Goal: Task Accomplishment & Management: Use online tool/utility

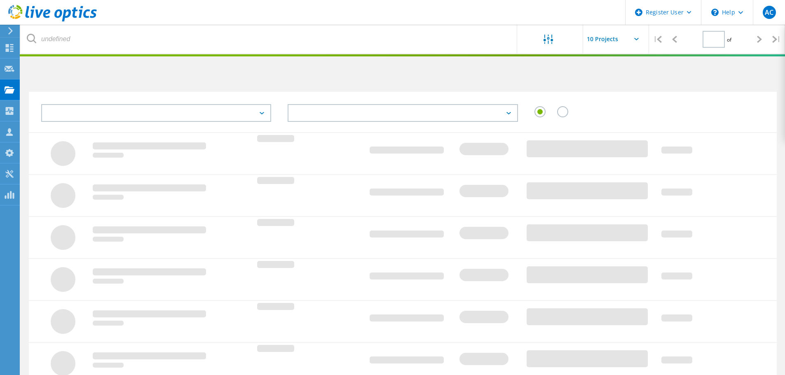
type input "1"
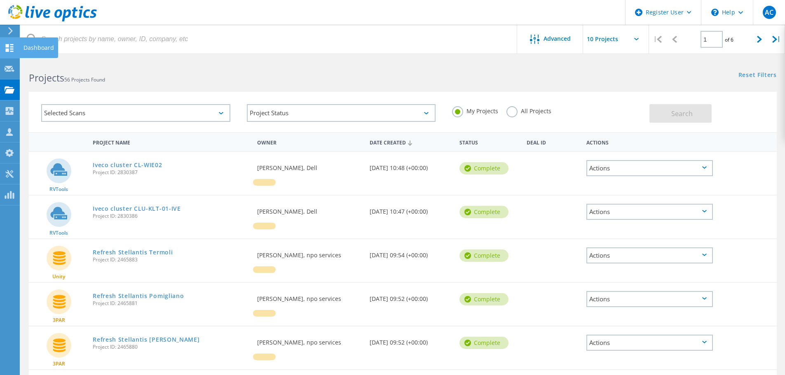
click at [12, 49] on use at bounding box center [10, 48] width 8 height 8
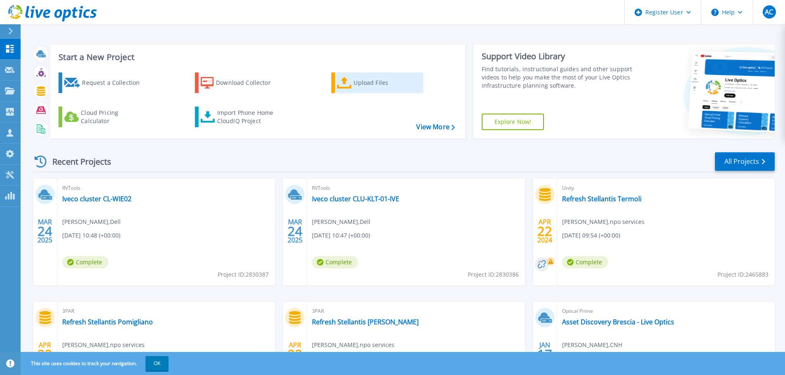
click at [381, 84] on div "Upload Files" at bounding box center [386, 83] width 66 height 16
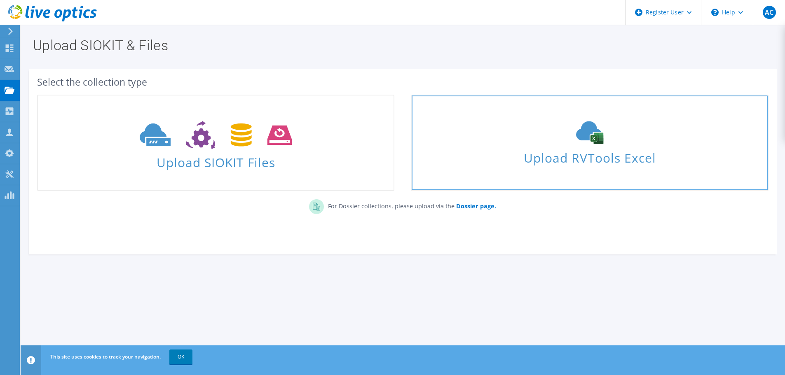
click at [561, 154] on span "Upload RVTools Excel" at bounding box center [588, 156] width 355 height 18
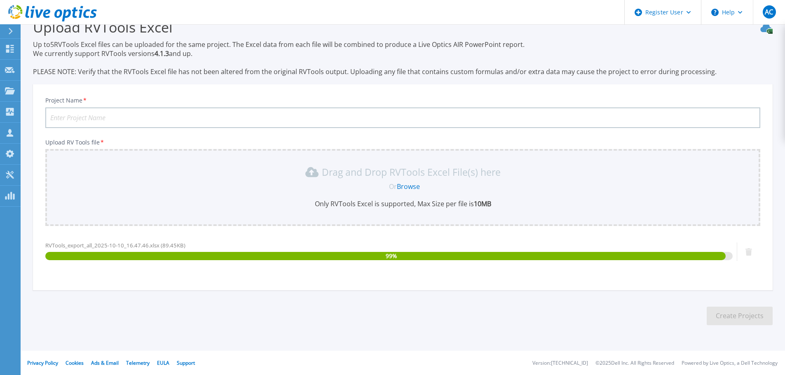
scroll to position [19, 0]
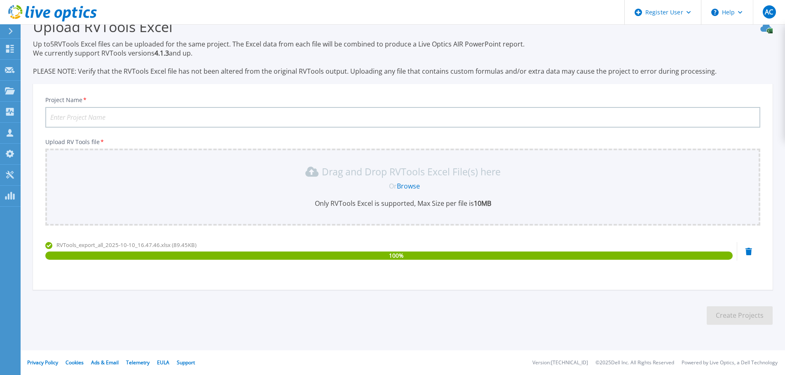
click at [122, 114] on input "Project Name *" at bounding box center [402, 117] width 715 height 21
type input "VMfarm Marelli [PERSON_NAME]"
click at [746, 315] on button "Create Projects" at bounding box center [739, 315] width 66 height 19
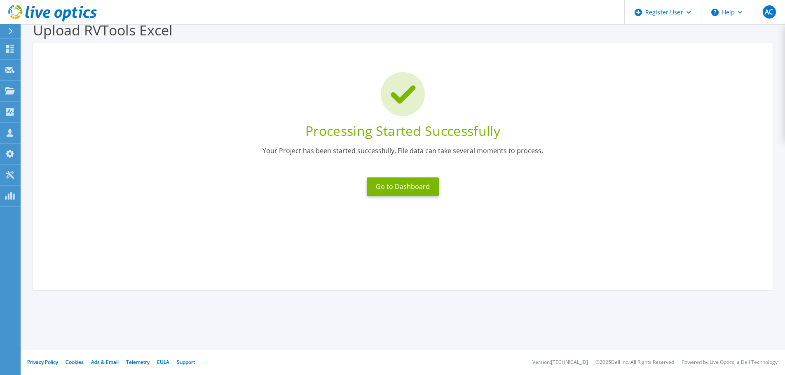
scroll to position [16, 0]
click at [388, 187] on button "Go to Dashboard" at bounding box center [403, 187] width 72 height 19
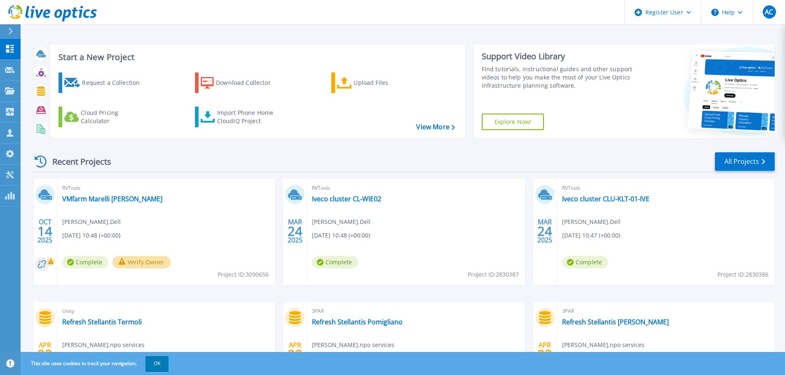
click at [51, 263] on rect at bounding box center [51, 261] width 8 height 8
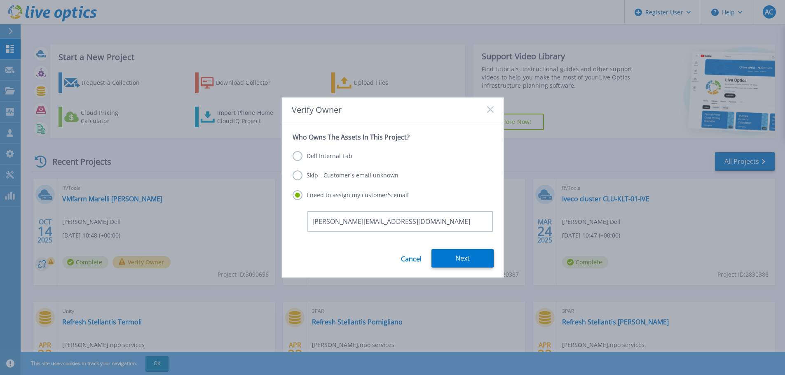
type input "alberto.chechi@dell.com"
click at [339, 157] on label "Dell Internal Lab" at bounding box center [322, 156] width 60 height 10
click at [0, 0] on input "Dell Internal Lab" at bounding box center [0, 0] width 0 height 0
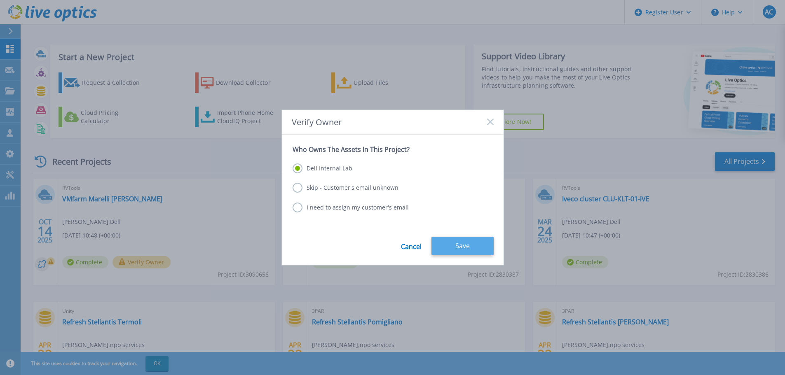
click at [460, 246] on button "Save" at bounding box center [462, 246] width 62 height 19
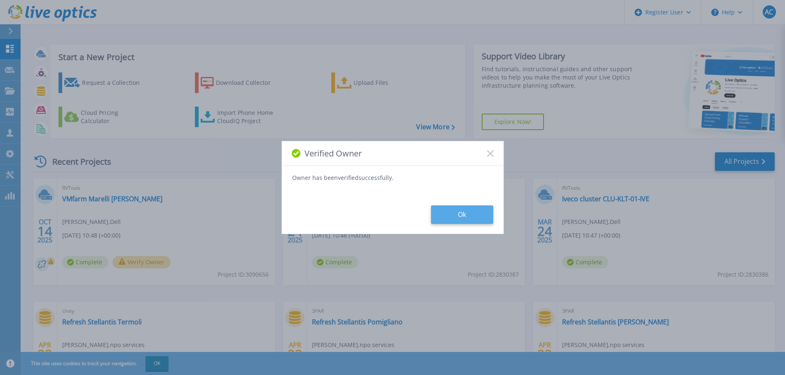
click at [460, 219] on button "Ok" at bounding box center [462, 215] width 62 height 19
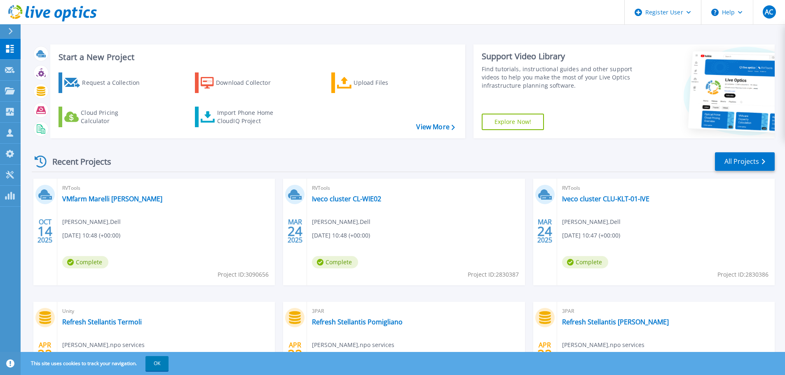
click at [103, 227] on div "RVTools VMfarm Marelli Caivano Alberto Chechi , Dell 10/14/2025, 10:48 (+00:00)…" at bounding box center [165, 232] width 217 height 107
click at [93, 264] on span "Complete" at bounding box center [85, 262] width 46 height 12
click at [70, 200] on link "VMfarm Marelli [PERSON_NAME]" at bounding box center [112, 199] width 100 height 8
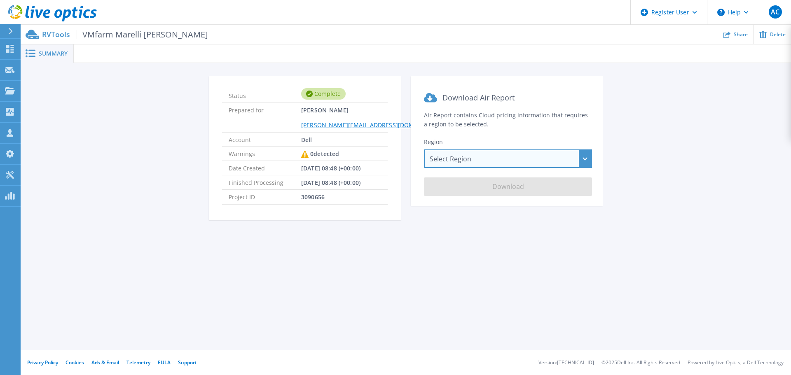
click at [473, 159] on div "Select Region [GEOGRAPHIC_DATA] ([GEOGRAPHIC_DATA]) [GEOGRAPHIC_DATA] ([GEOGRAP…" at bounding box center [508, 159] width 168 height 19
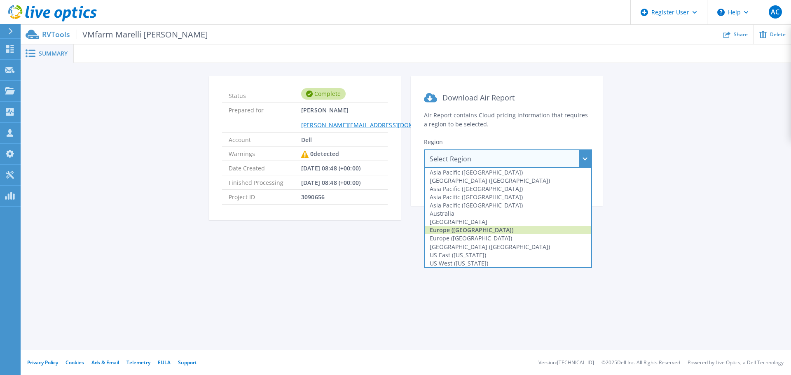
click at [465, 231] on div "Europe ([GEOGRAPHIC_DATA])" at bounding box center [508, 230] width 166 height 8
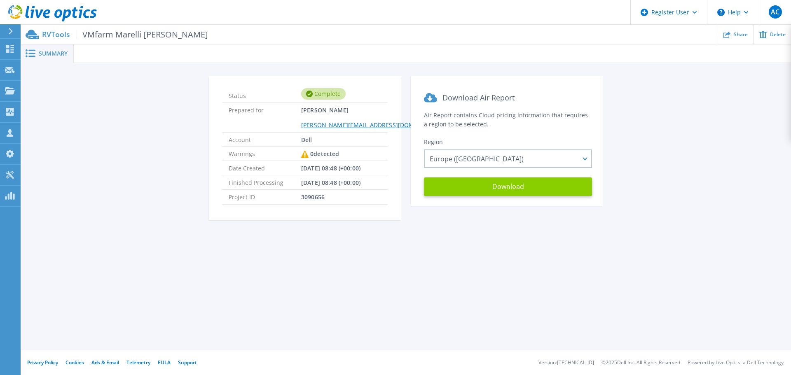
click at [488, 189] on button "Download" at bounding box center [508, 187] width 168 height 19
click at [52, 53] on span "Summary" at bounding box center [53, 54] width 29 height 6
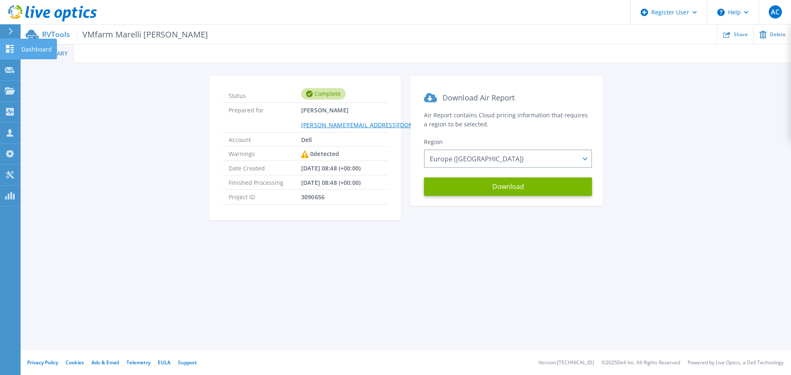
click at [13, 47] on icon at bounding box center [10, 49] width 8 height 8
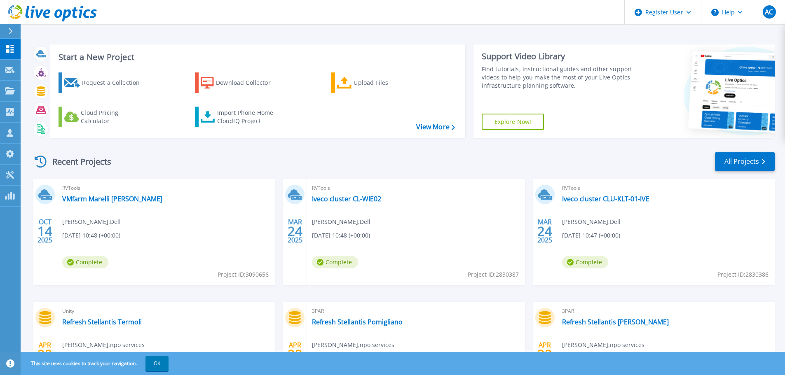
click at [153, 224] on div "RVTools VMfarm Marelli Caivano Alberto Chechi , Dell 10/14/2025, 10:48 (+00:00)…" at bounding box center [165, 232] width 217 height 107
click at [89, 197] on link "VMfarm Marelli [PERSON_NAME]" at bounding box center [112, 199] width 100 height 8
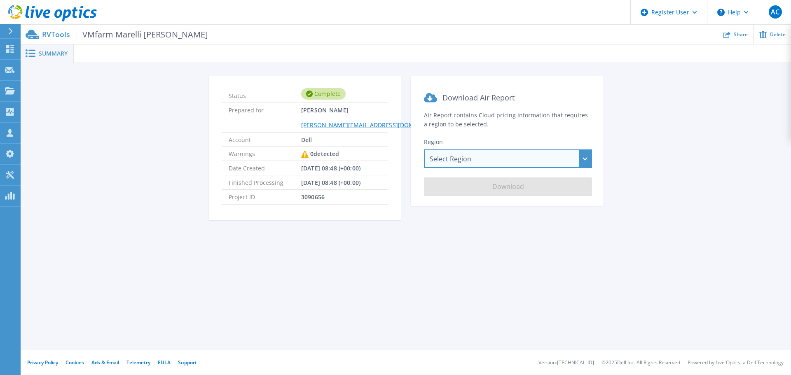
click at [509, 160] on div "Select Region [GEOGRAPHIC_DATA] ([GEOGRAPHIC_DATA]) [GEOGRAPHIC_DATA] ([GEOGRAP…" at bounding box center [508, 159] width 168 height 19
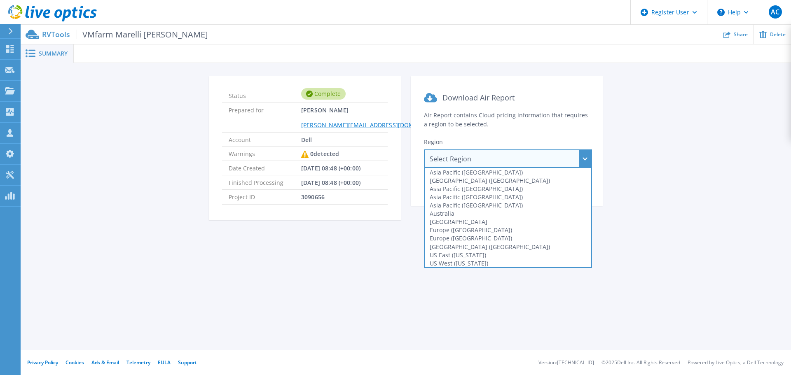
click at [667, 218] on div "Status Complete Prepared for [PERSON_NAME] [PERSON_NAME][EMAIL_ADDRESS][DOMAIN_…" at bounding box center [405, 153] width 745 height 154
